Goal: Information Seeking & Learning: Learn about a topic

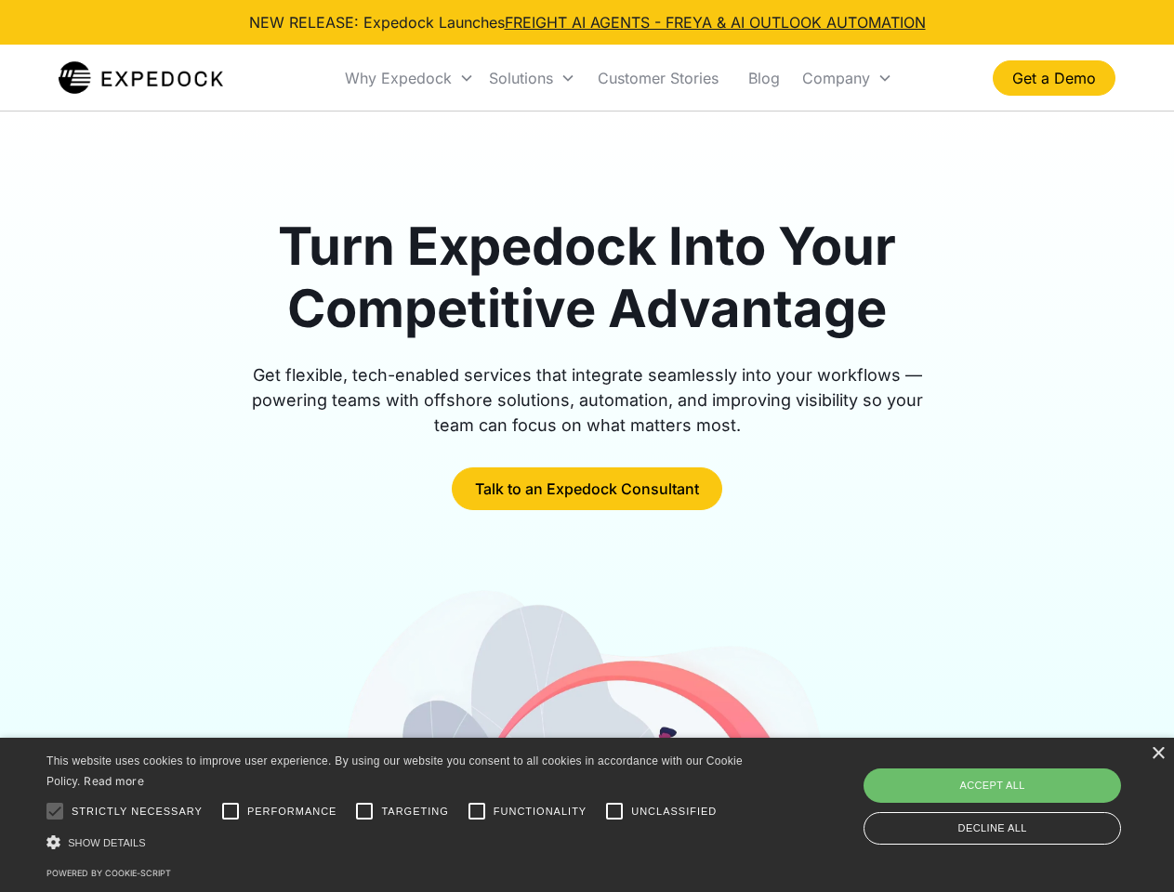
click at [410, 78] on div "Why Expedock" at bounding box center [398, 78] width 107 height 19
click at [532, 78] on div "Solutions" at bounding box center [521, 78] width 64 height 19
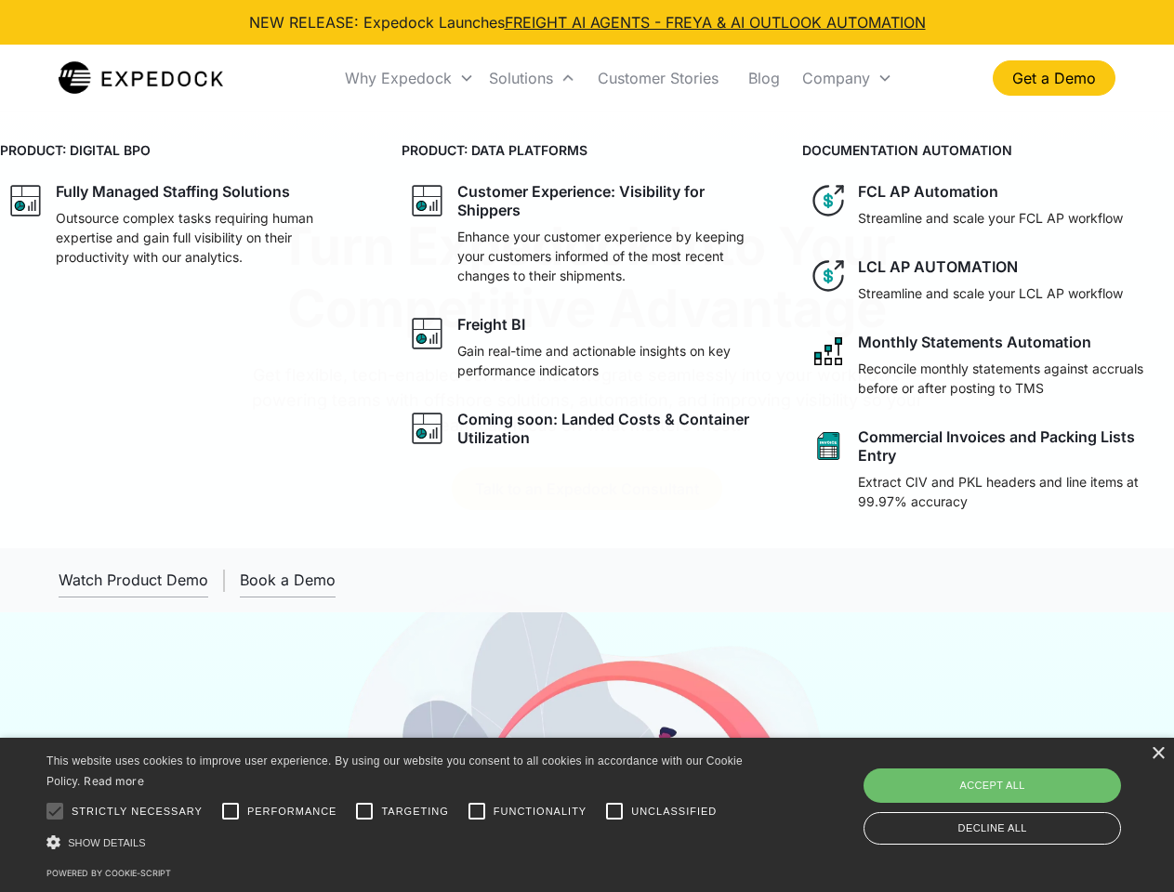
click at [847, 78] on div "Company" at bounding box center [836, 78] width 68 height 19
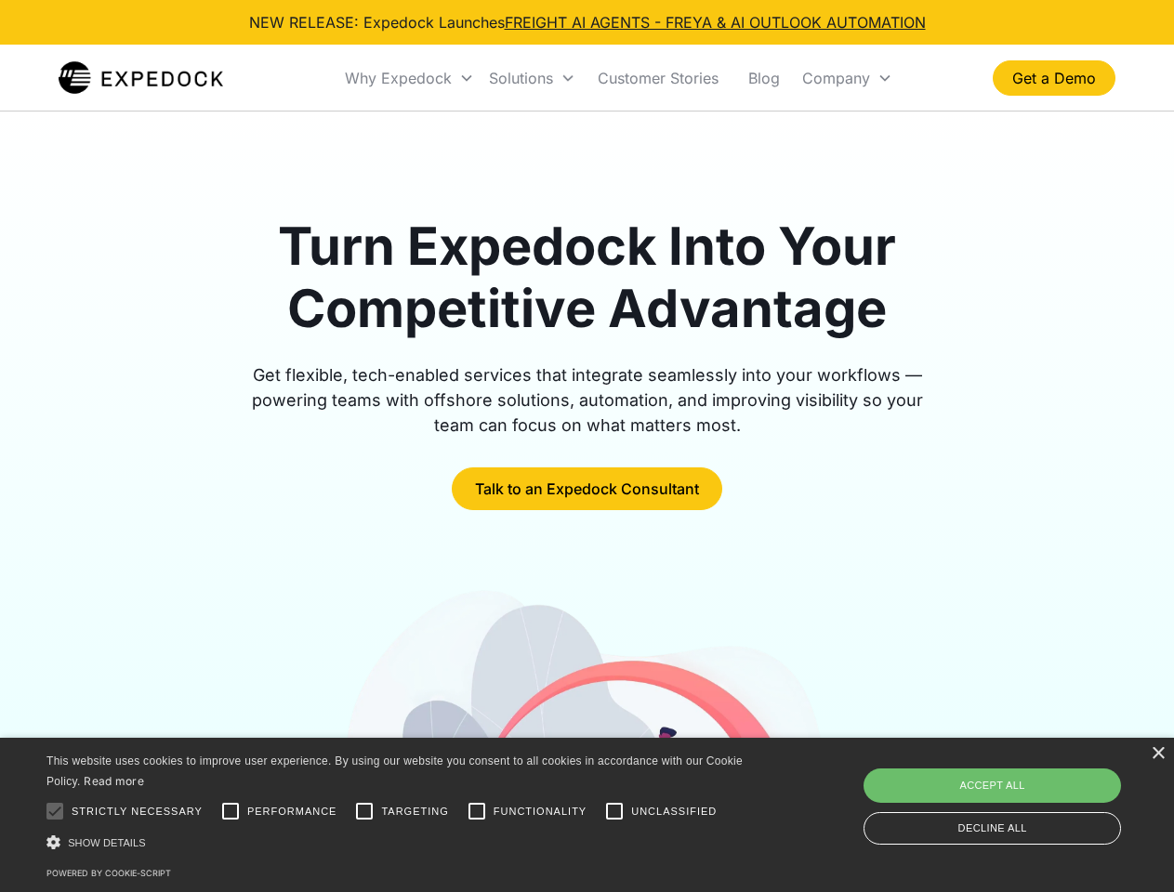
click at [55, 811] on div at bounding box center [54, 811] width 37 height 37
click at [231, 811] on input "Performance" at bounding box center [230, 811] width 37 height 37
checkbox input "true"
click at [364, 811] on input "Targeting" at bounding box center [364, 811] width 37 height 37
checkbox input "true"
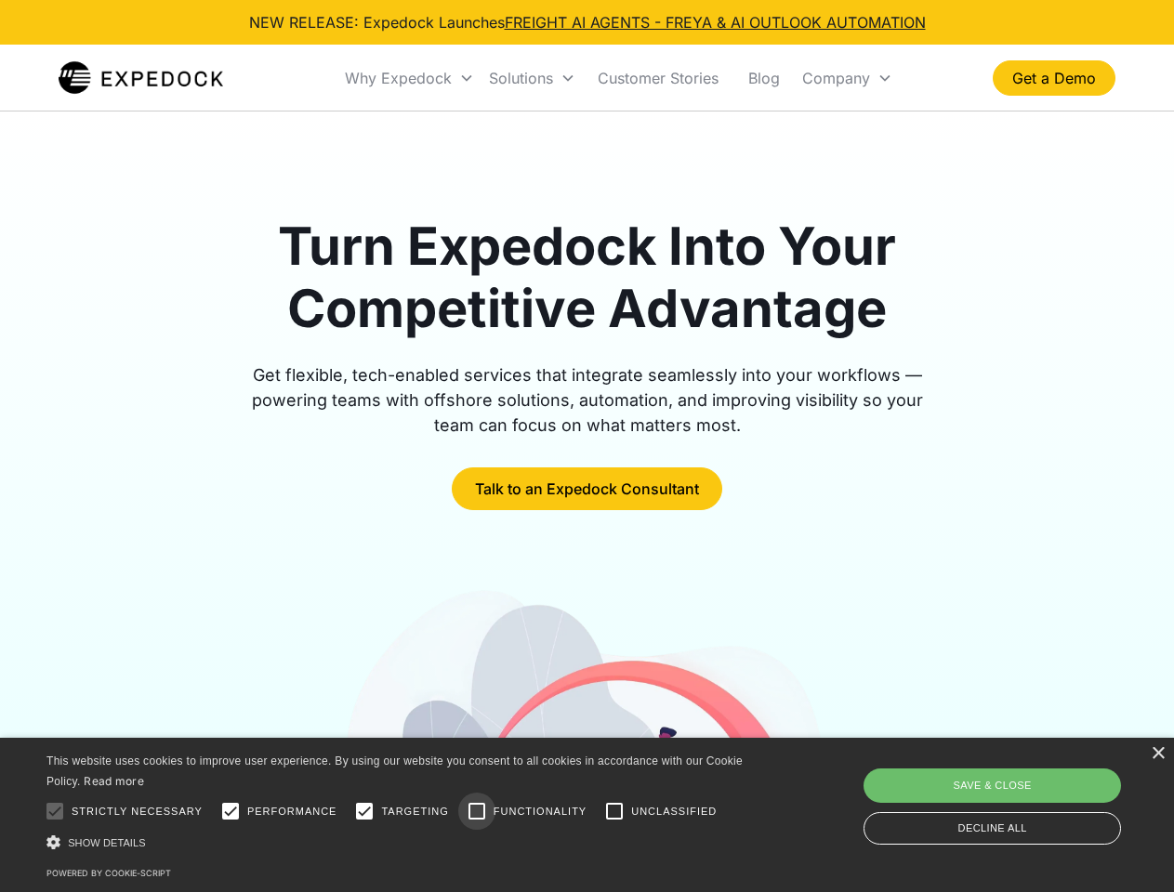
click at [477, 811] on input "Functionality" at bounding box center [476, 811] width 37 height 37
checkbox input "true"
click at [614, 811] on input "Unclassified" at bounding box center [614, 811] width 37 height 37
checkbox input "true"
click at [398, 842] on div "Show details Hide details" at bounding box center [397, 843] width 703 height 20
